Goal: Task Accomplishment & Management: Use online tool/utility

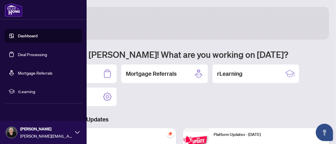
click at [36, 54] on link "Deal Processing" at bounding box center [32, 54] width 29 height 5
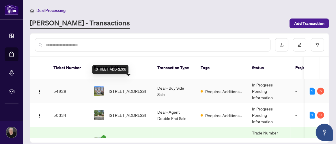
click at [119, 88] on span "[STREET_ADDRESS]" at bounding box center [127, 91] width 37 height 6
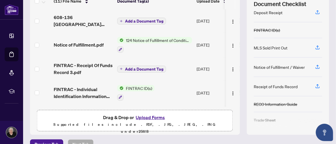
scroll to position [86, 0]
